Goal: Navigation & Orientation: Find specific page/section

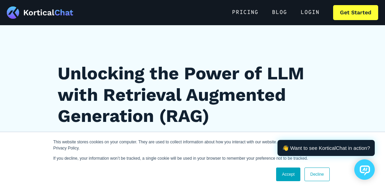
scroll to position [136, 0]
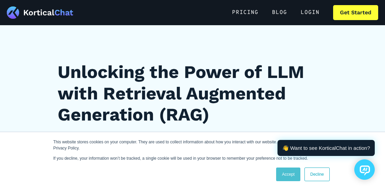
click at [290, 175] on link "Accept" at bounding box center [288, 175] width 24 height 14
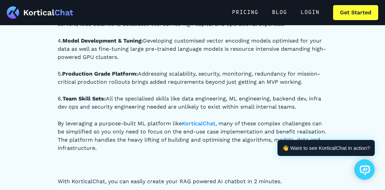
scroll to position [2662, 0]
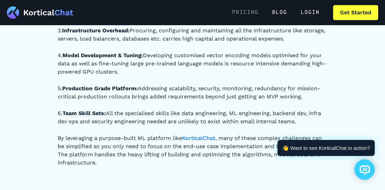
click at [244, 14] on link "Pricing" at bounding box center [245, 12] width 40 height 15
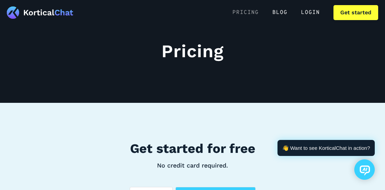
click at [245, 13] on link "PRICING" at bounding box center [246, 12] width 40 height 15
click at [282, 12] on link "BLOG" at bounding box center [279, 12] width 29 height 15
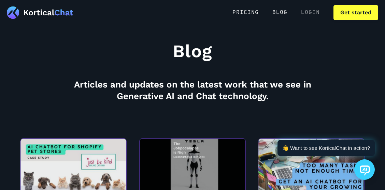
scroll to position [69, 0]
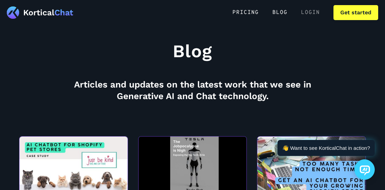
click at [299, 12] on link "Login" at bounding box center [310, 12] width 32 height 15
